Goal: Navigation & Orientation: Find specific page/section

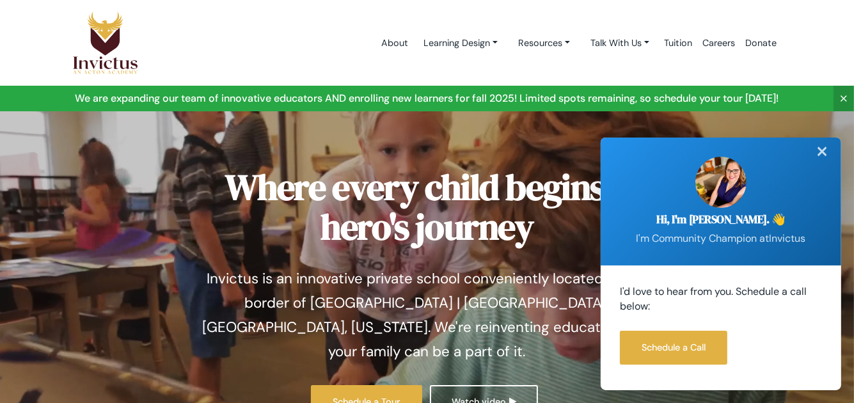
click at [824, 148] on div "✕" at bounding box center [822, 152] width 26 height 28
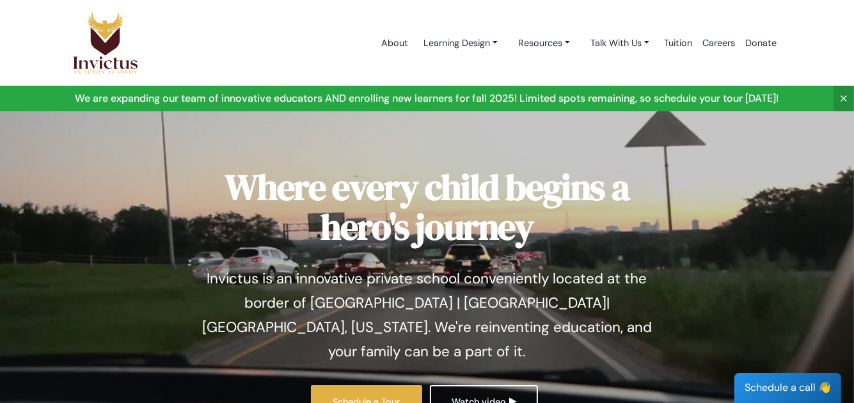
click at [843, 94] on icon at bounding box center [844, 98] width 10 height 10
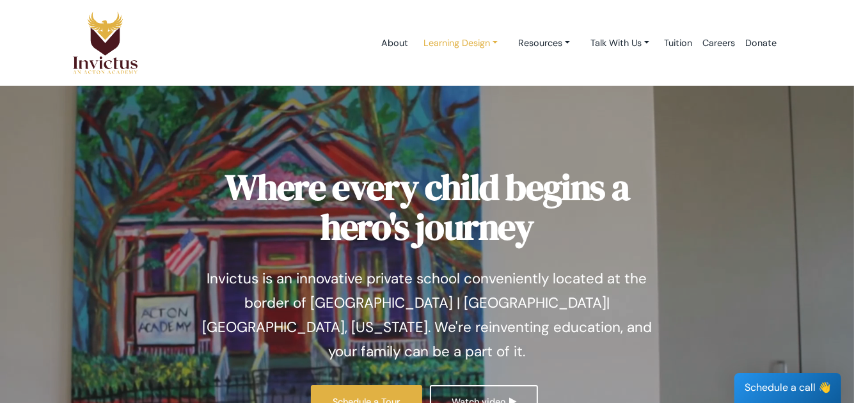
click at [486, 39] on link "Learning Design" at bounding box center [460, 43] width 95 height 24
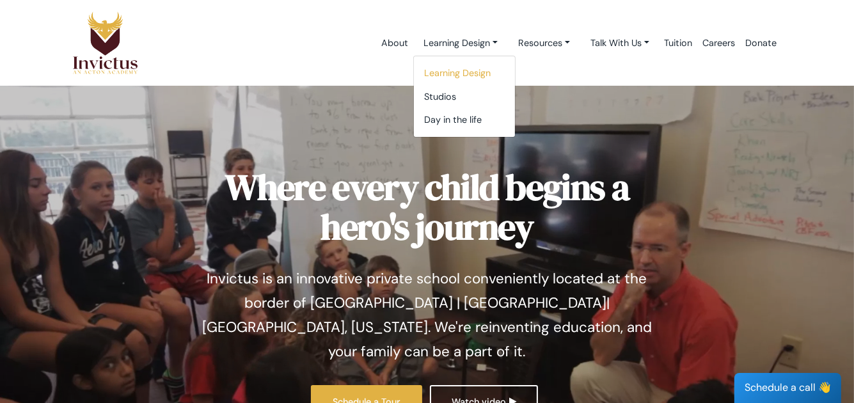
click at [472, 71] on link "Learning Design" at bounding box center [464, 73] width 101 height 24
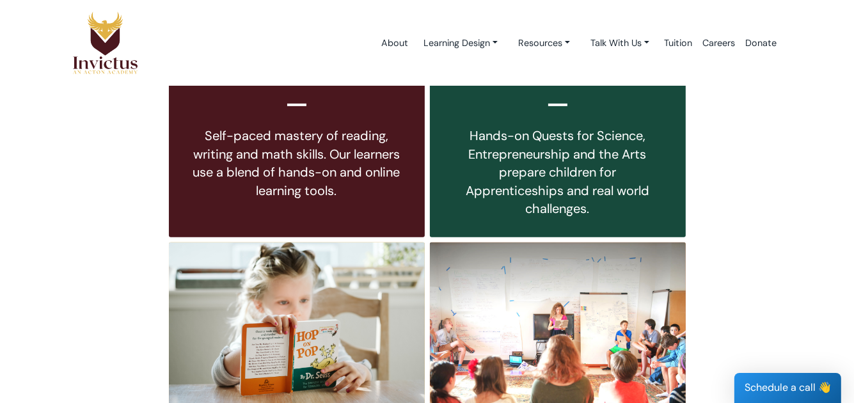
scroll to position [464, 0]
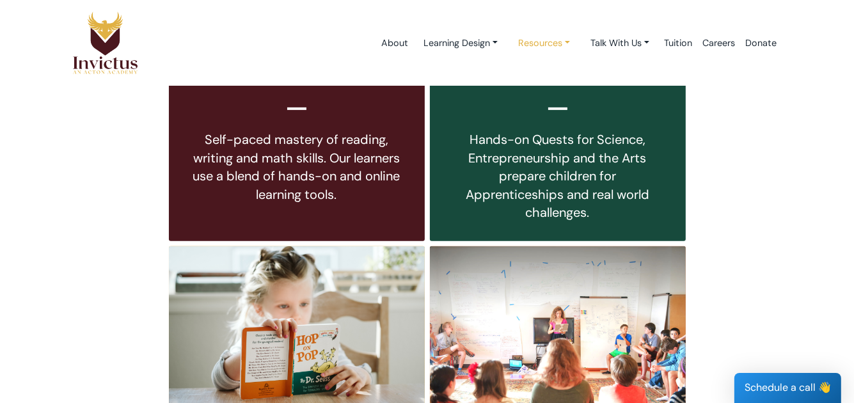
click at [560, 45] on link "Resources" at bounding box center [544, 43] width 72 height 24
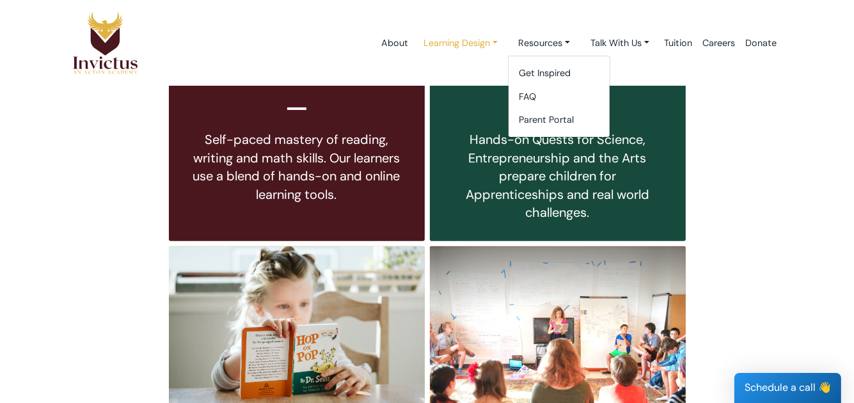
click at [482, 42] on link "Learning Design" at bounding box center [460, 43] width 95 height 24
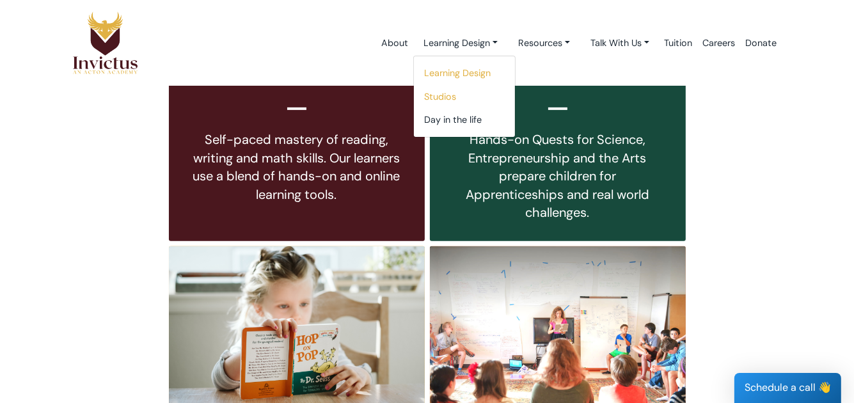
click at [434, 100] on link "Studios" at bounding box center [464, 97] width 101 height 24
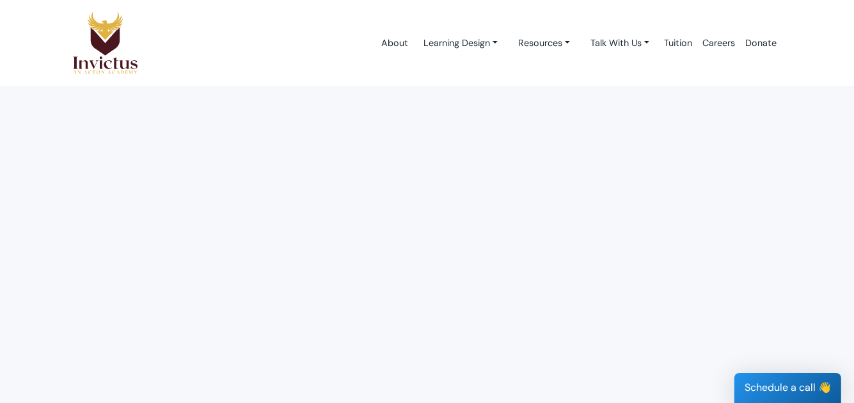
scroll to position [1702, 0]
